Goal: Task Accomplishment & Management: Manage account settings

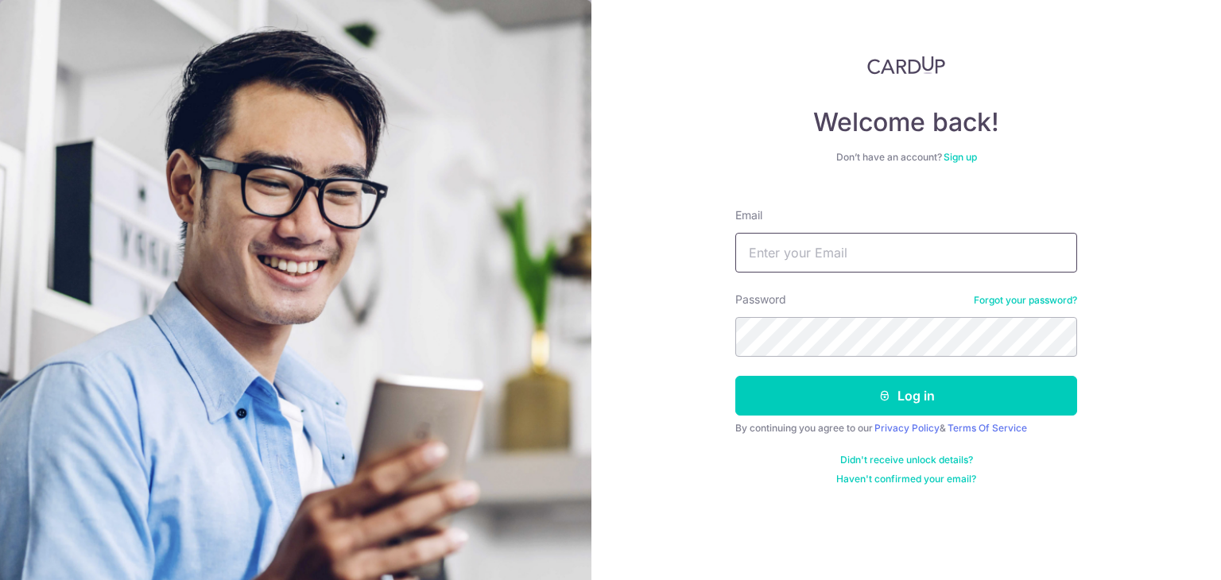
click at [884, 250] on input "Email" at bounding box center [906, 253] width 342 height 40
type input "[EMAIL_ADDRESS][DOMAIN_NAME]"
click at [735, 376] on button "Log in" at bounding box center [906, 396] width 342 height 40
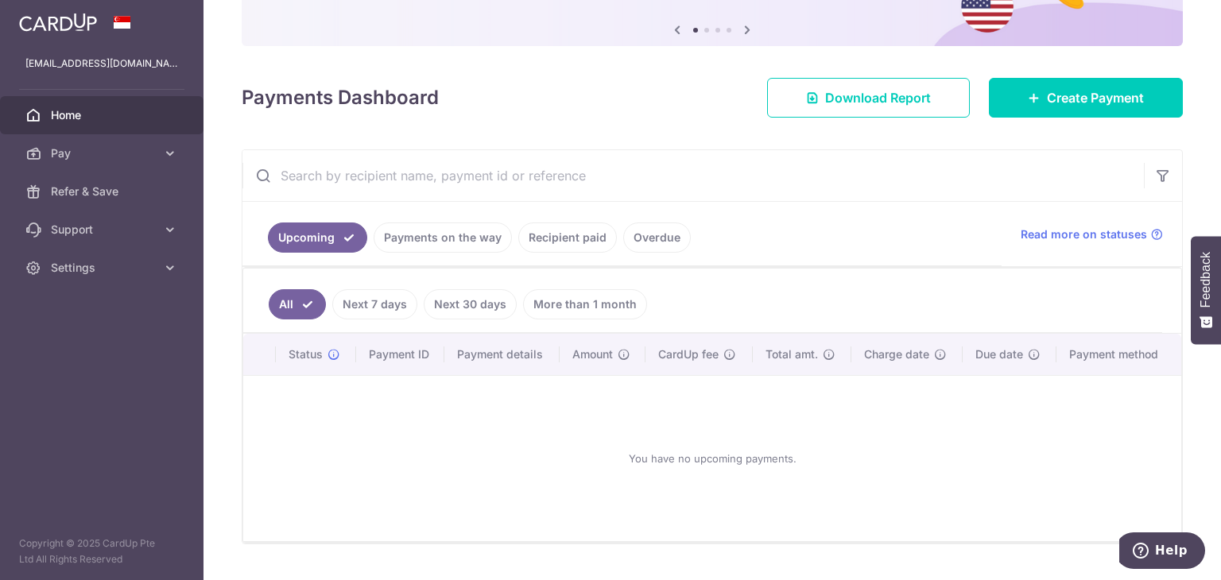
scroll to position [159, 0]
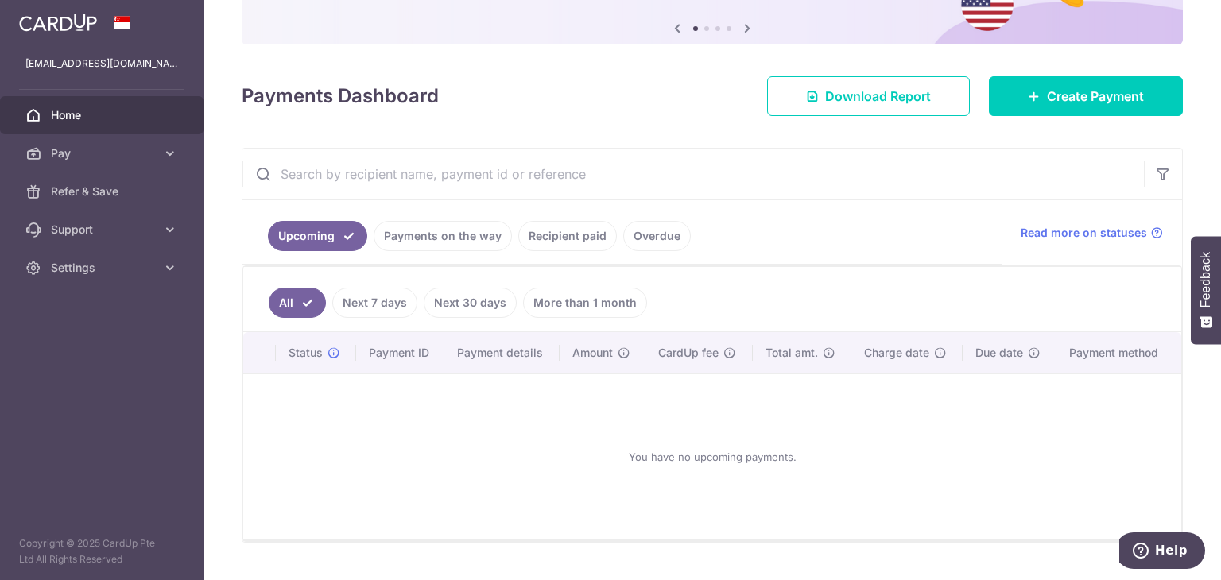
click at [579, 237] on link "Recipient paid" at bounding box center [567, 236] width 99 height 30
